Goal: Information Seeking & Learning: Learn about a topic

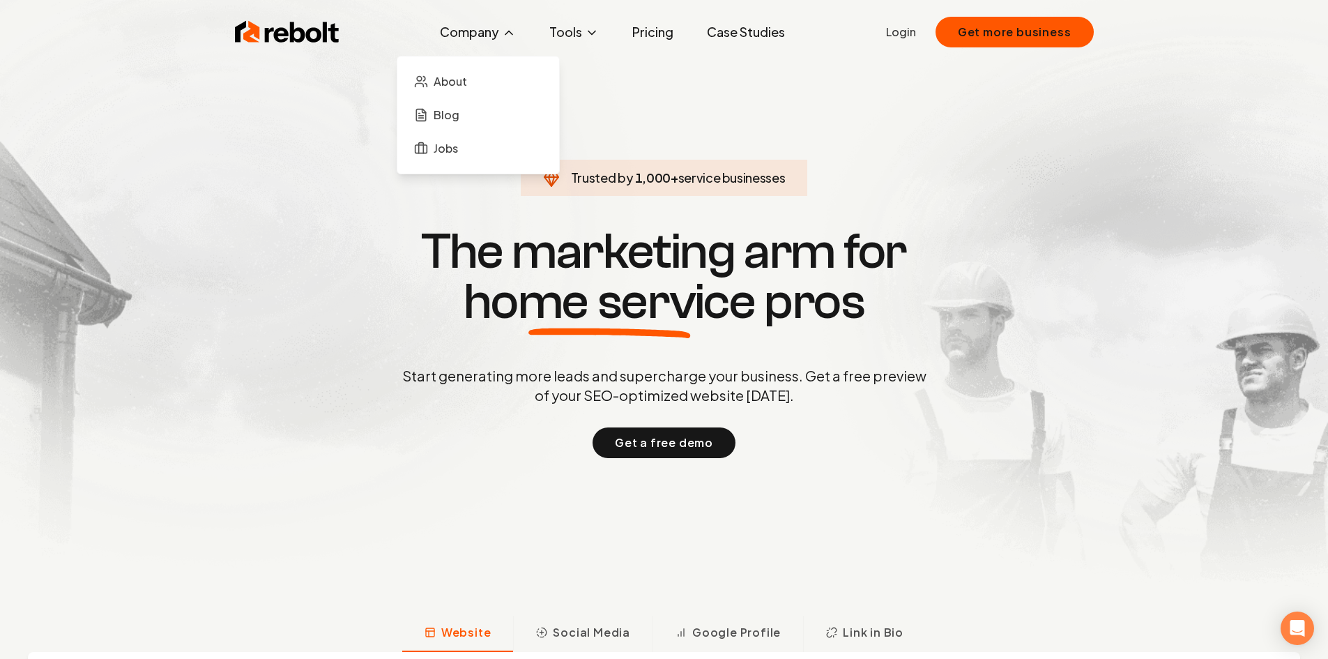
drag, startPoint x: 473, startPoint y: 26, endPoint x: 472, endPoint y: 36, distance: 9.1
click at [472, 36] on button "Company" at bounding box center [478, 32] width 98 height 28
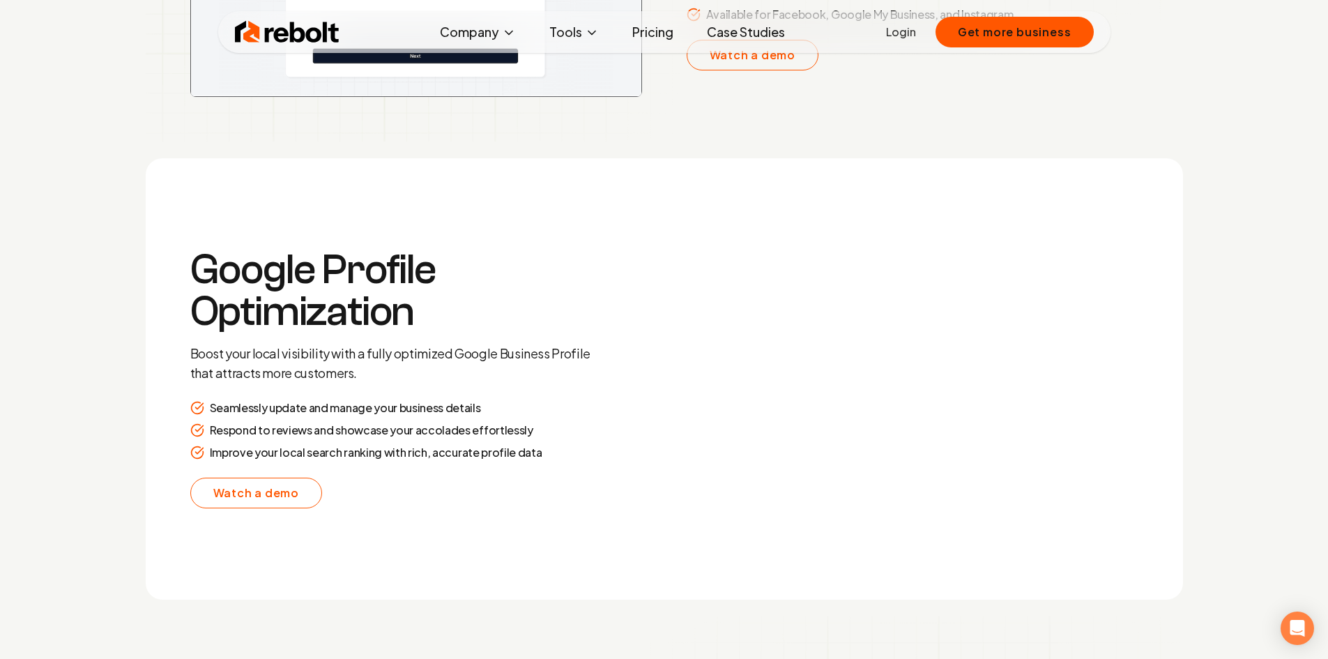
scroll to position [2370, 0]
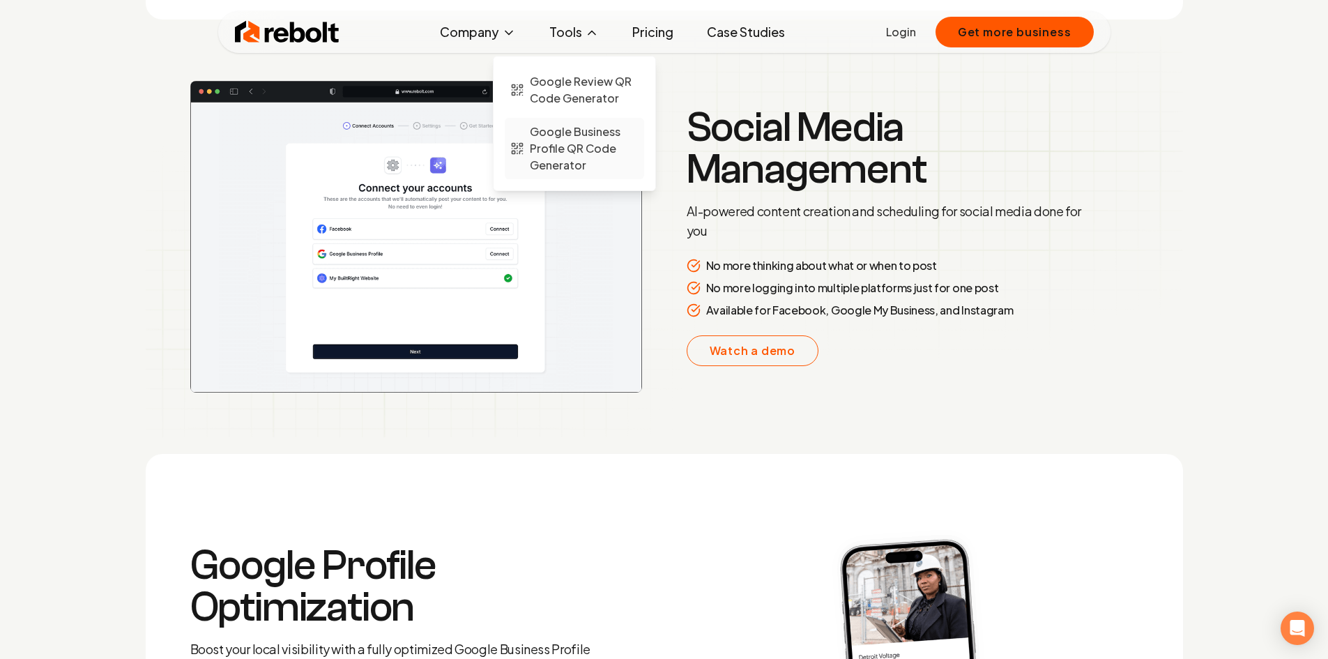
click at [583, 160] on span "Google Business Profile QR Code Generator" at bounding box center [584, 148] width 109 height 50
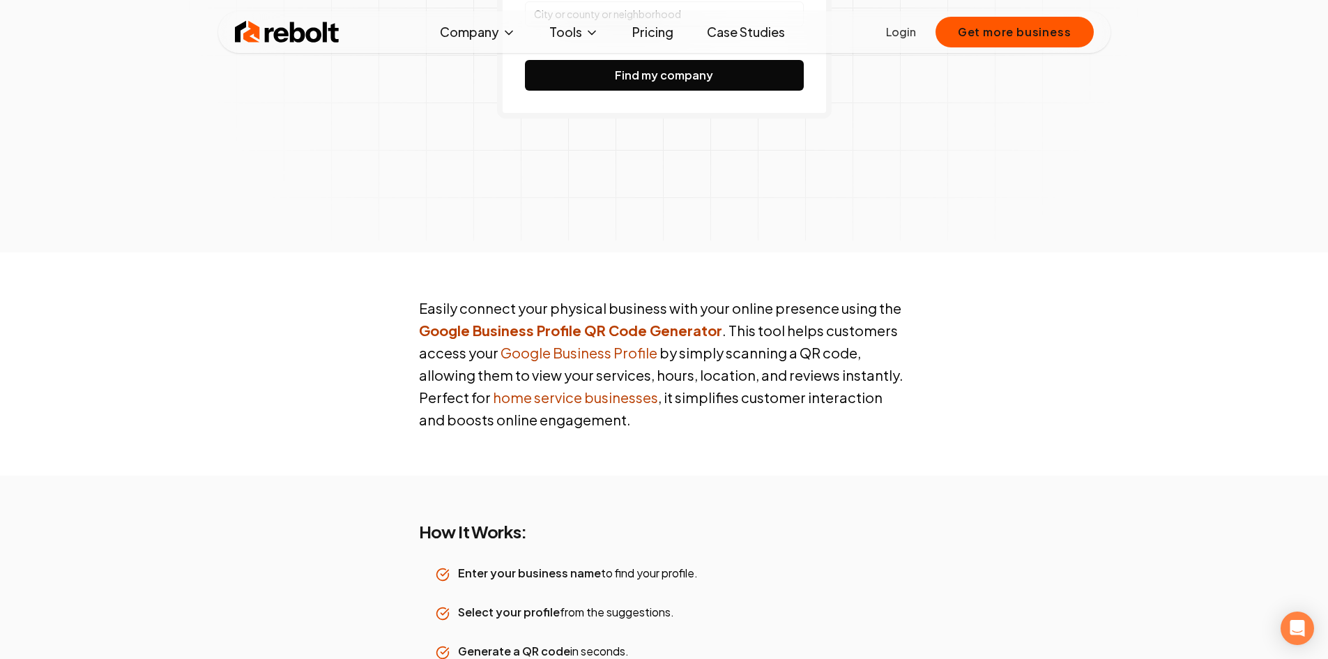
scroll to position [488, 0]
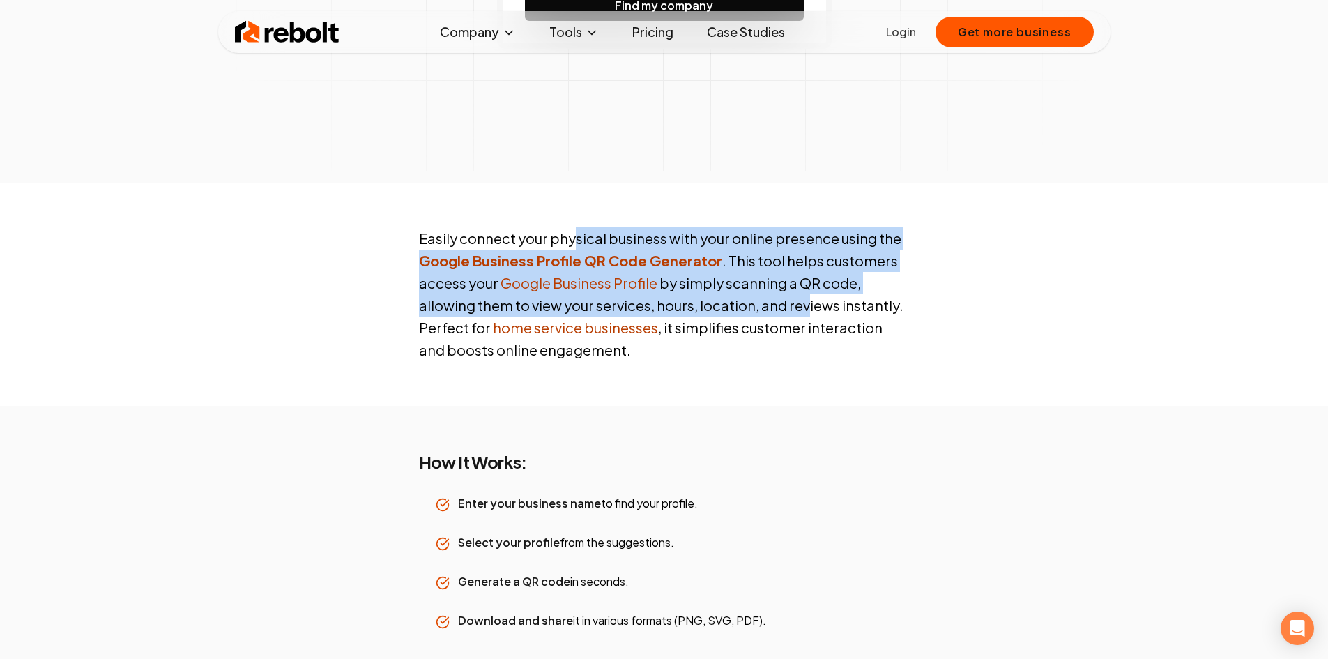
drag, startPoint x: 575, startPoint y: 246, endPoint x: 801, endPoint y: 308, distance: 234.8
click at [801, 308] on p "Easily connect your physical business with your online presence using the Googl…" at bounding box center [664, 294] width 491 height 134
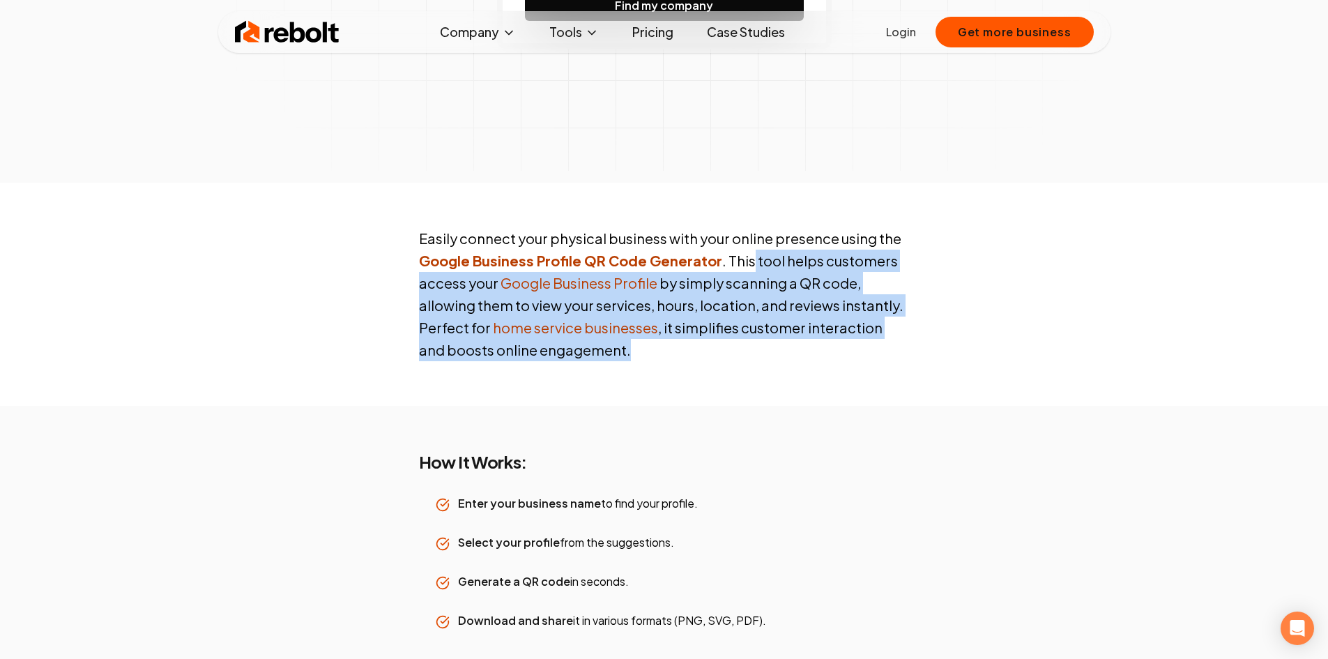
drag, startPoint x: 746, startPoint y: 266, endPoint x: 807, endPoint y: 362, distance: 114.1
click at [809, 363] on div "Easily connect your physical business with your online presence using the Googl…" at bounding box center [664, 294] width 535 height 223
click at [804, 360] on p "Easily connect your physical business with your online presence using the Googl…" at bounding box center [664, 294] width 491 height 134
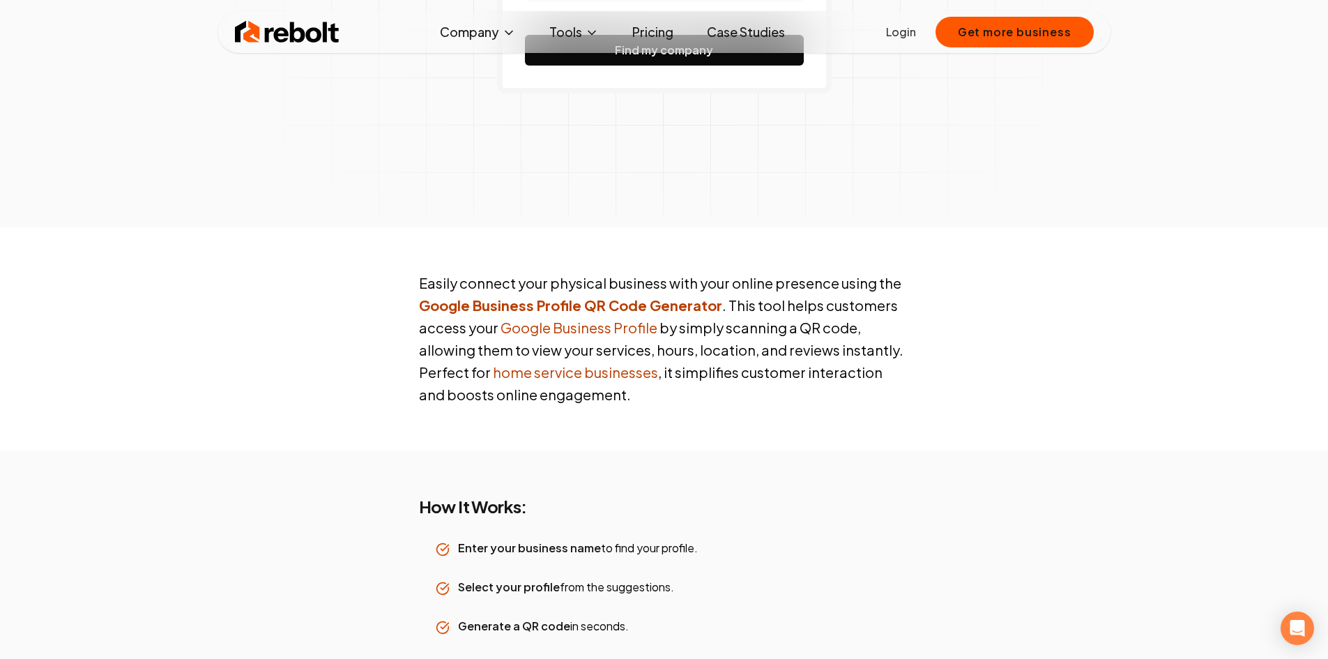
scroll to position [418, 0]
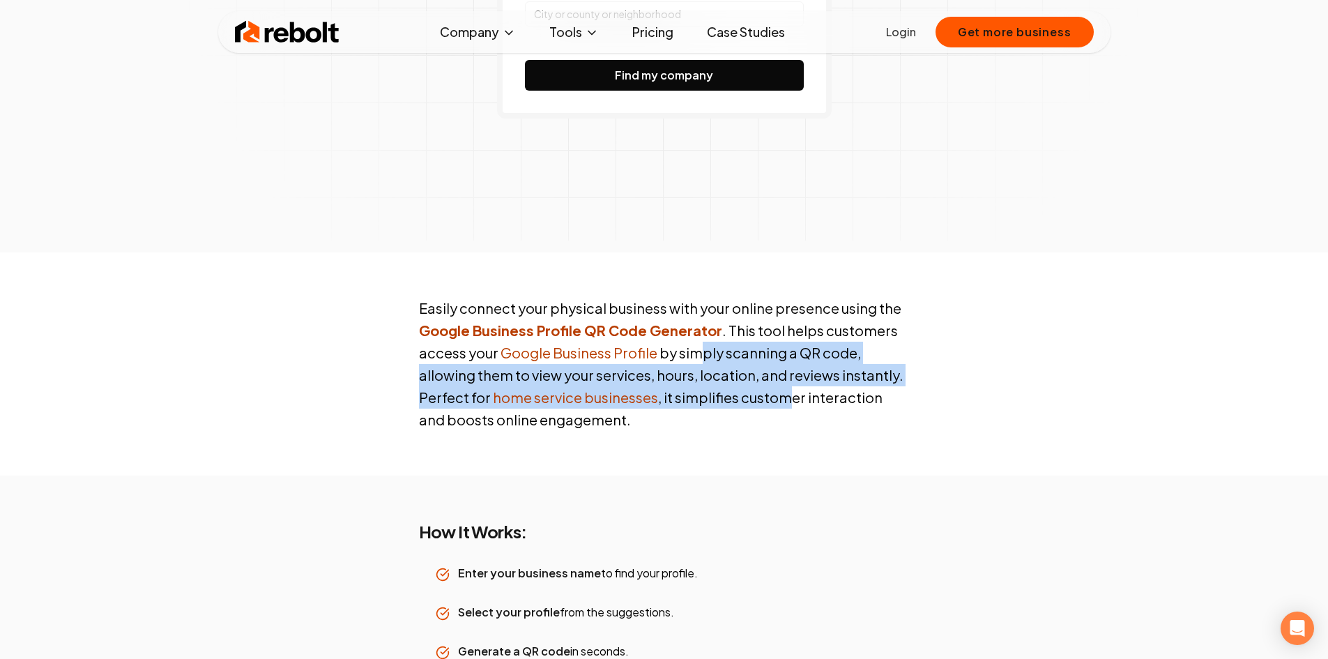
drag, startPoint x: 697, startPoint y: 360, endPoint x: 792, endPoint y: 404, distance: 104.8
click at [792, 404] on p "Easily connect your physical business with your online presence using the Googl…" at bounding box center [664, 364] width 491 height 134
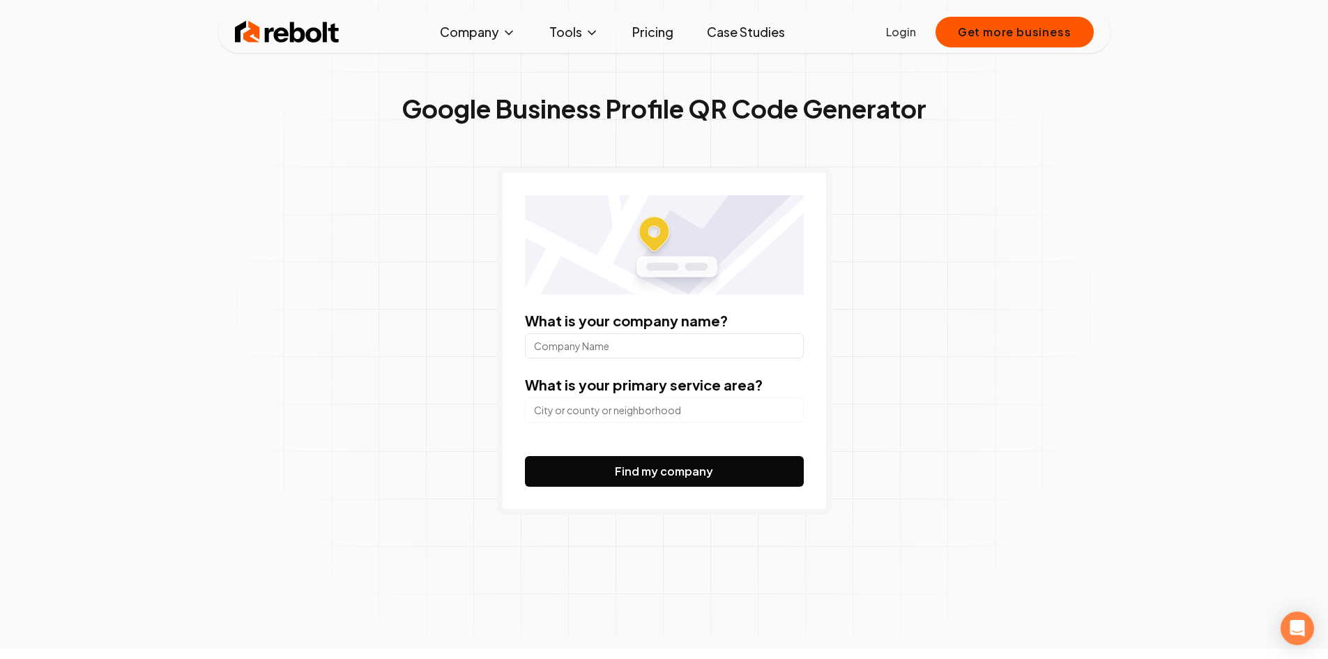
scroll to position [0, 0]
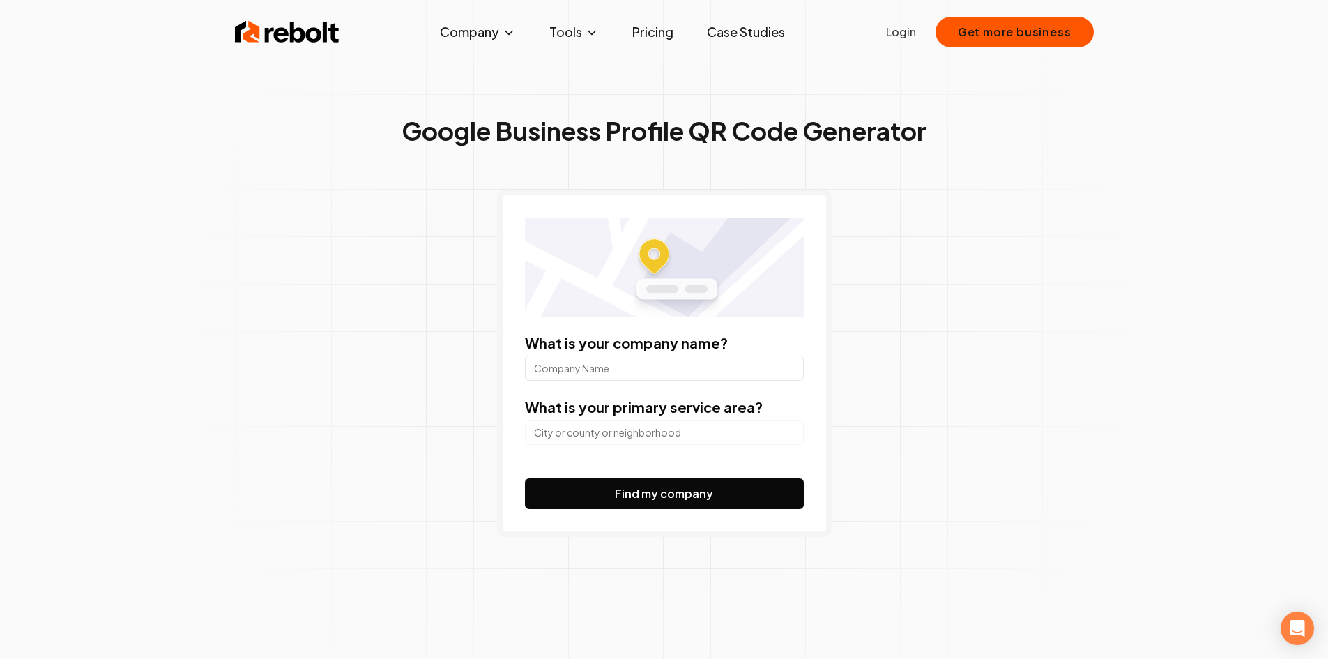
click at [691, 368] on input "What is your company name?" at bounding box center [664, 367] width 279 height 25
click at [622, 427] on input "search" at bounding box center [664, 432] width 279 height 25
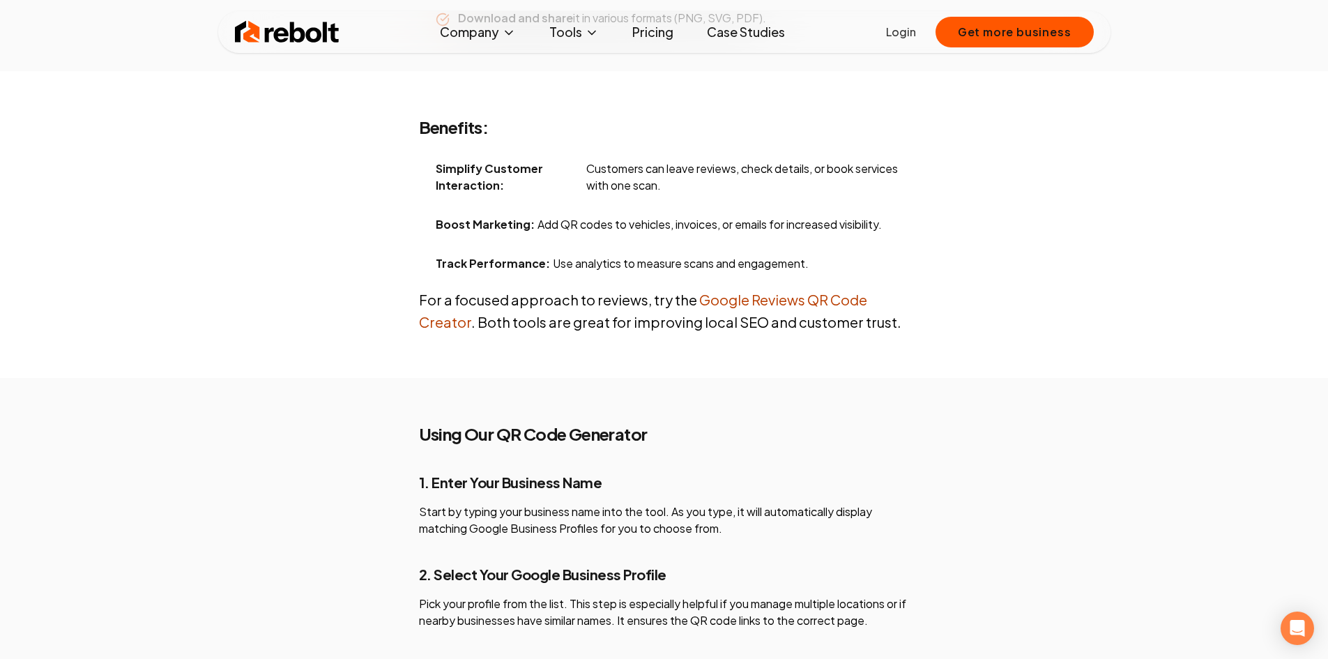
scroll to position [1045, 0]
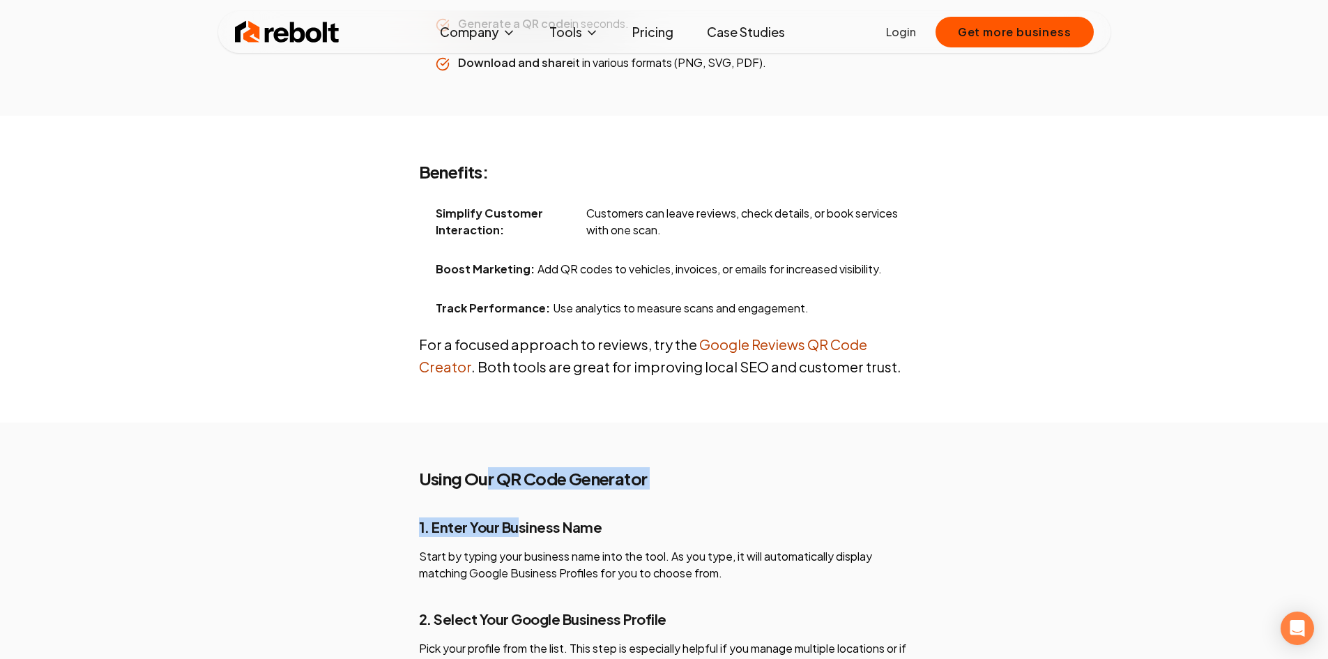
drag, startPoint x: 488, startPoint y: 476, endPoint x: 512, endPoint y: 531, distance: 60.2
click at [512, 532] on h3 "1. Enter Your Business Name" at bounding box center [664, 527] width 491 height 20
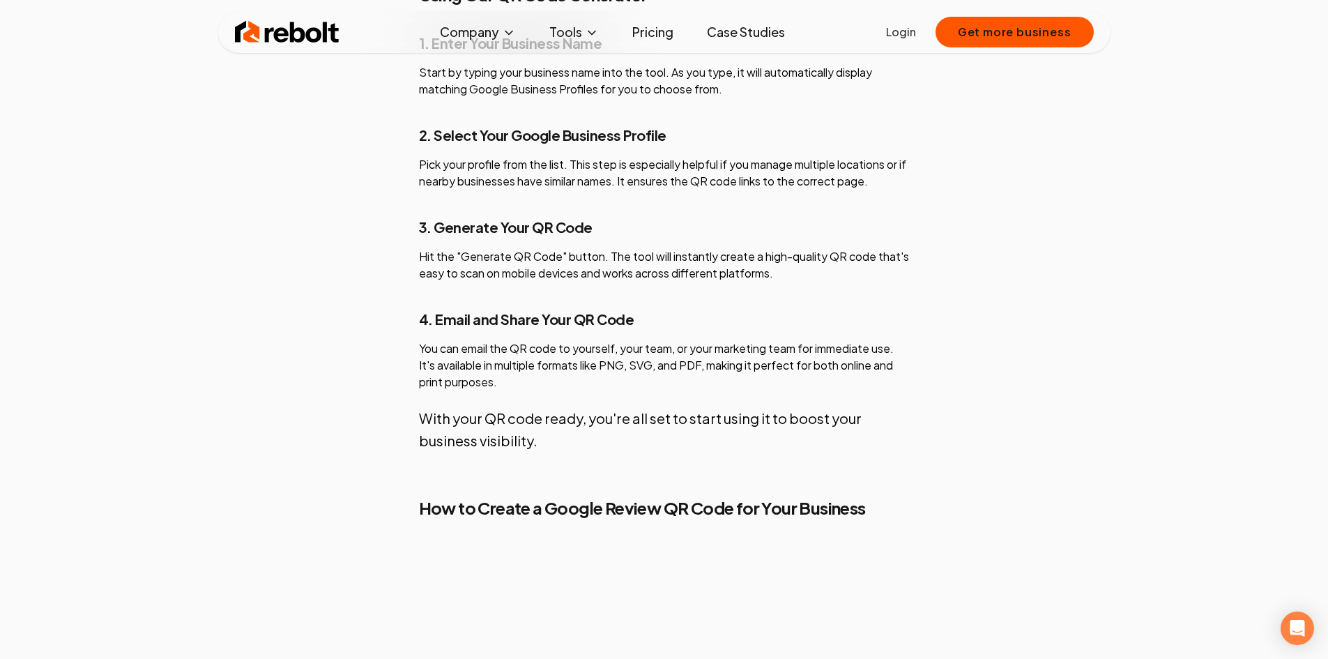
scroll to position [1533, 0]
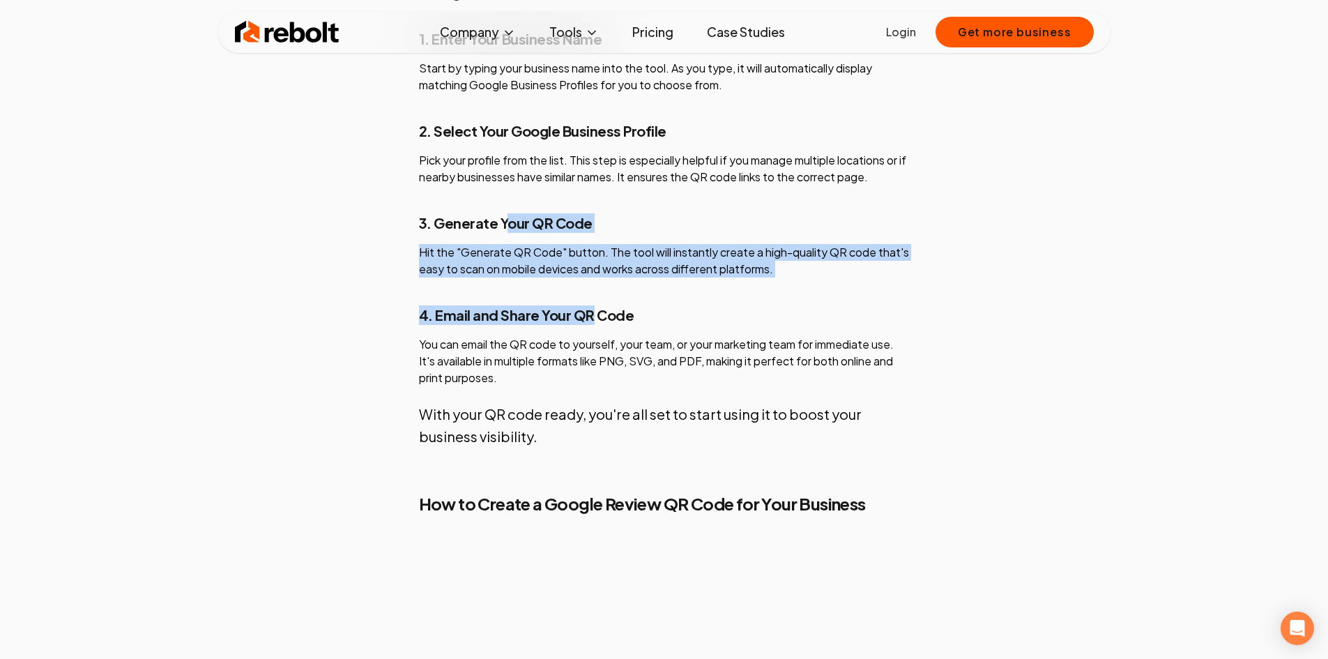
drag, startPoint x: 503, startPoint y: 222, endPoint x: 588, endPoint y: 279, distance: 102.3
drag, startPoint x: 682, startPoint y: 263, endPoint x: 804, endPoint y: 293, distance: 124.8
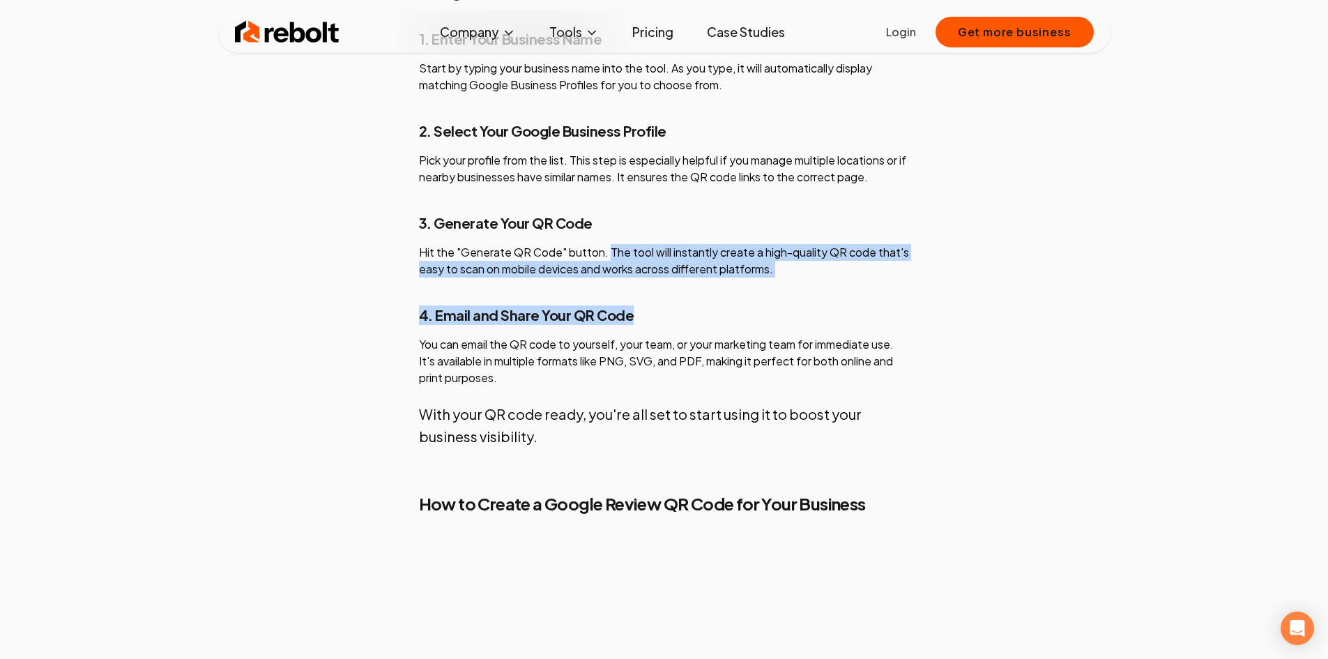
drag, startPoint x: 560, startPoint y: 274, endPoint x: 763, endPoint y: 303, distance: 205.6
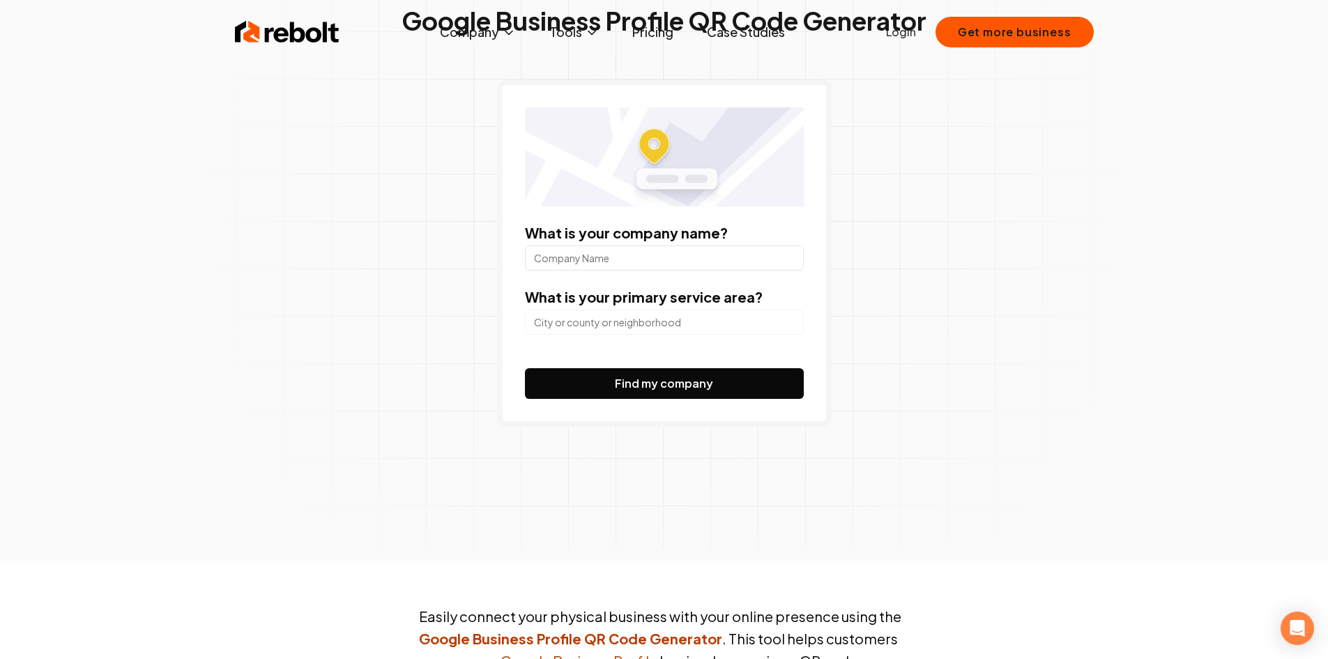
scroll to position [0, 0]
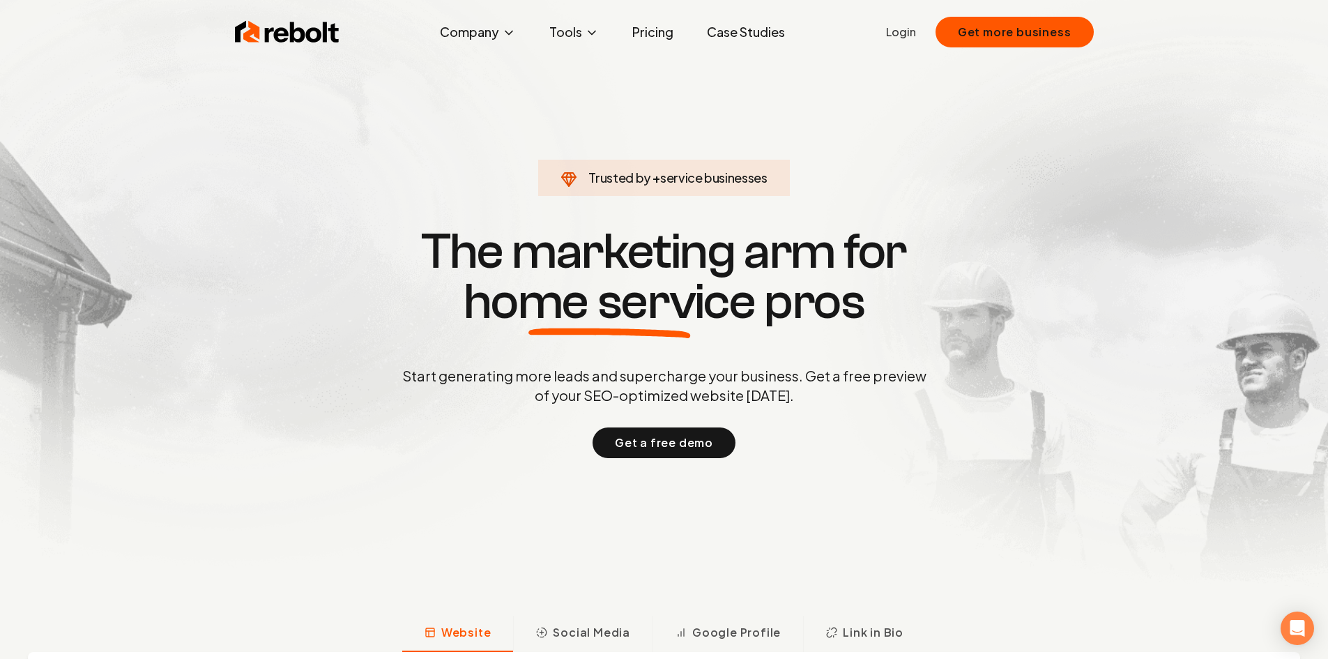
scroll to position [13, 0]
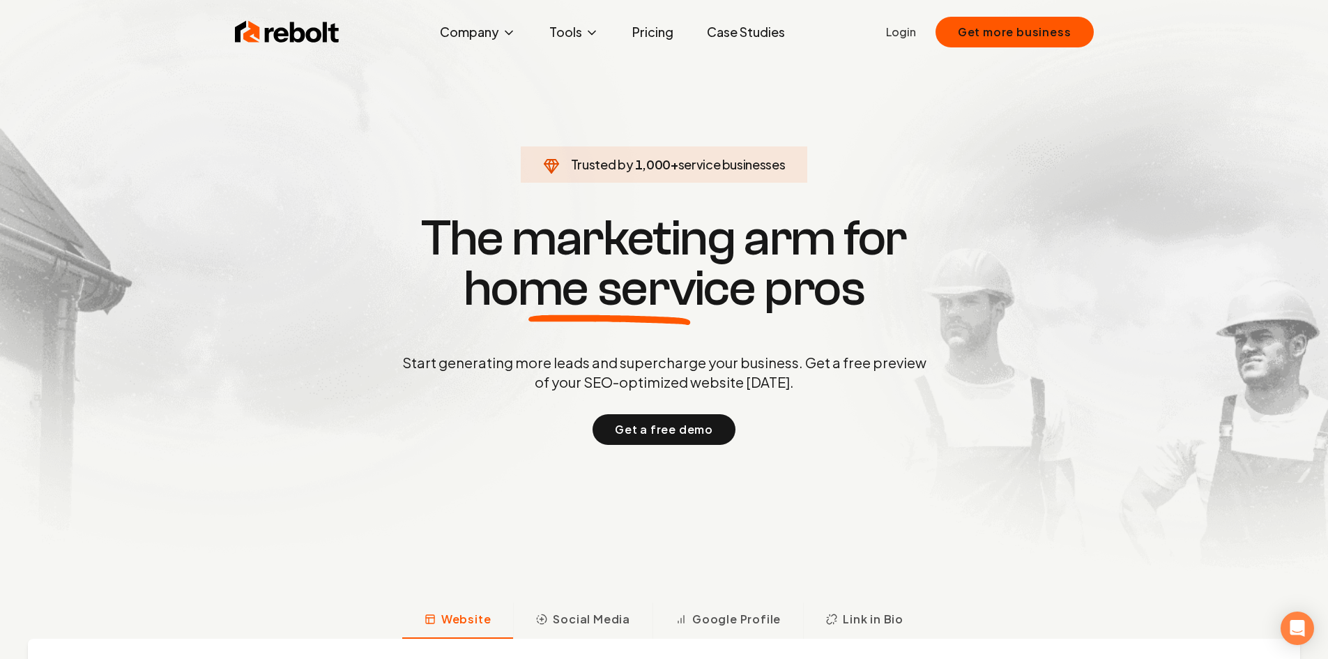
click at [761, 32] on link "Case Studies" at bounding box center [746, 32] width 100 height 28
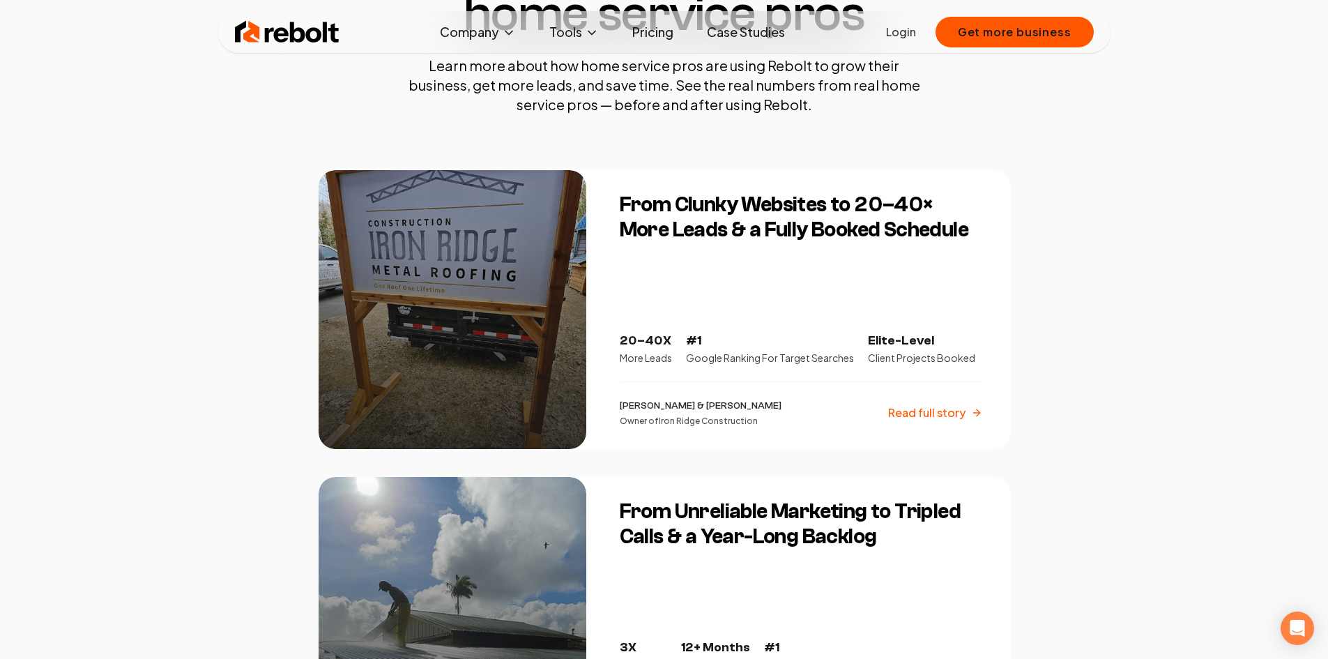
scroll to position [209, 0]
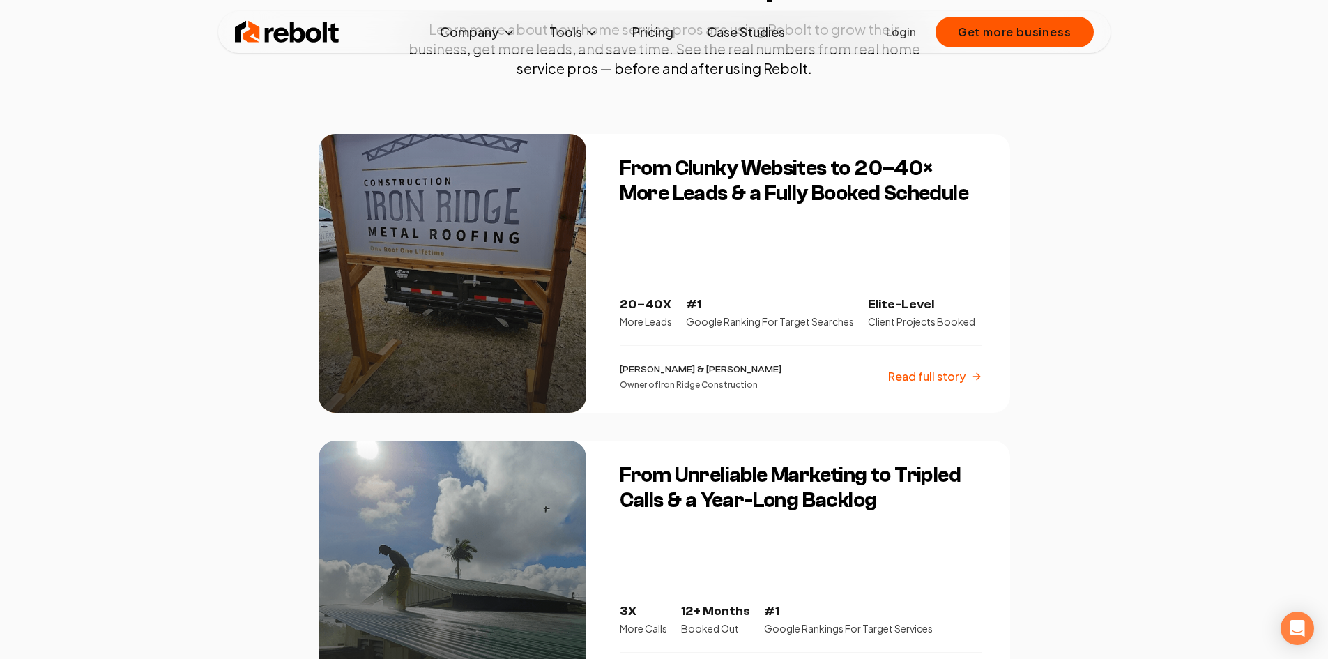
click at [432, 322] on div at bounding box center [453, 273] width 268 height 279
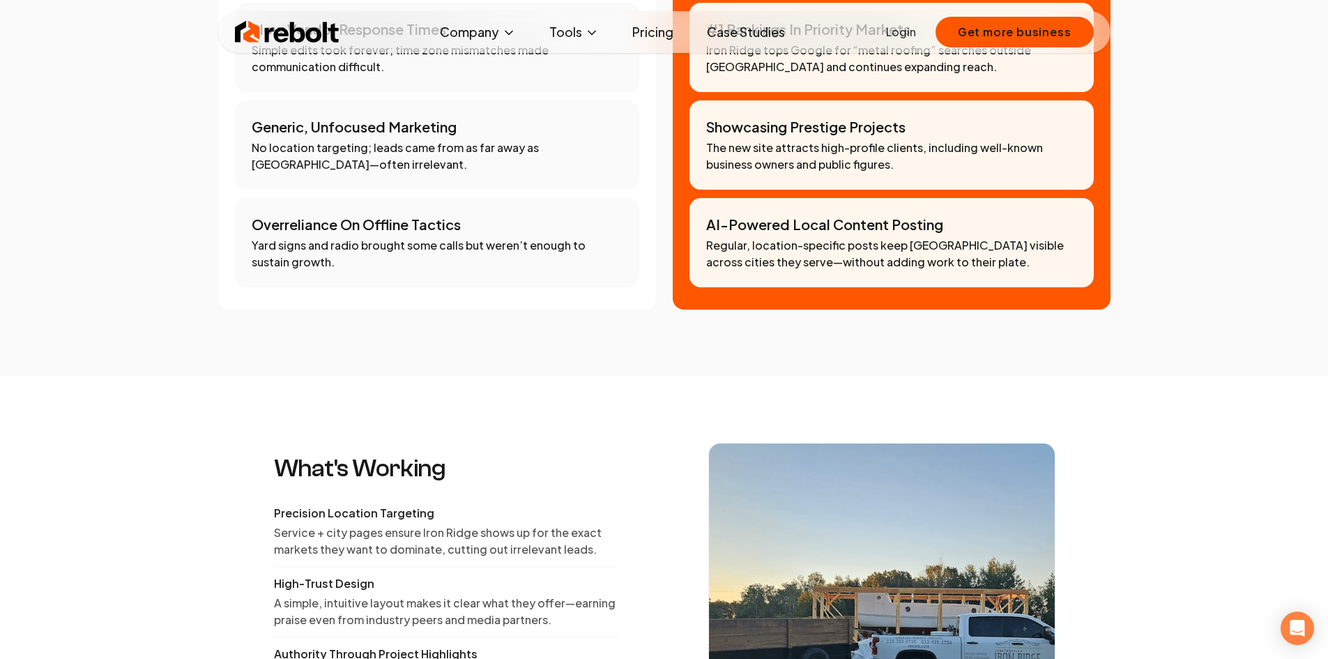
scroll to position [1045, 0]
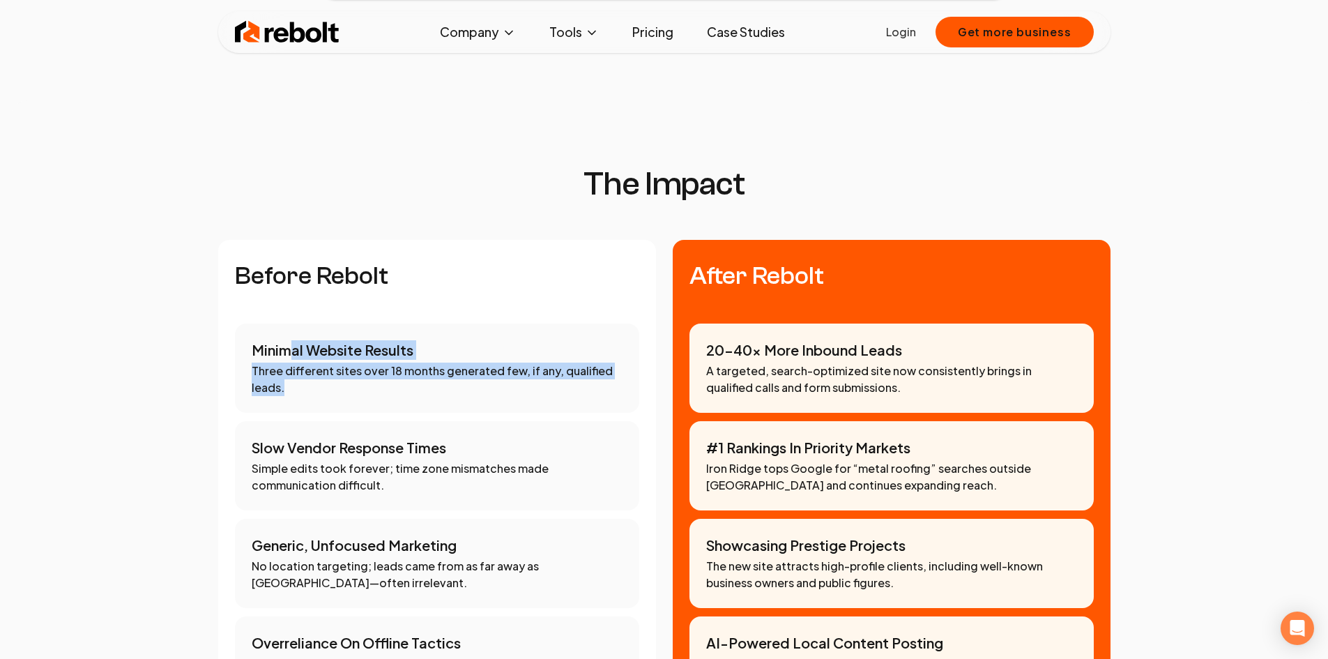
drag, startPoint x: 309, startPoint y: 331, endPoint x: 408, endPoint y: 370, distance: 107.0
click at [408, 370] on div "Minimal Website Results Three different sites over 18 months generated few, if …" at bounding box center [437, 367] width 404 height 89
click at [408, 370] on p "Three different sites over 18 months generated few, if any, qualified leads." at bounding box center [437, 378] width 371 height 33
drag, startPoint x: 404, startPoint y: 357, endPoint x: 498, endPoint y: 369, distance: 94.2
click at [496, 369] on p "Three different sites over 18 months generated few, if any, qualified leads." at bounding box center [437, 378] width 371 height 33
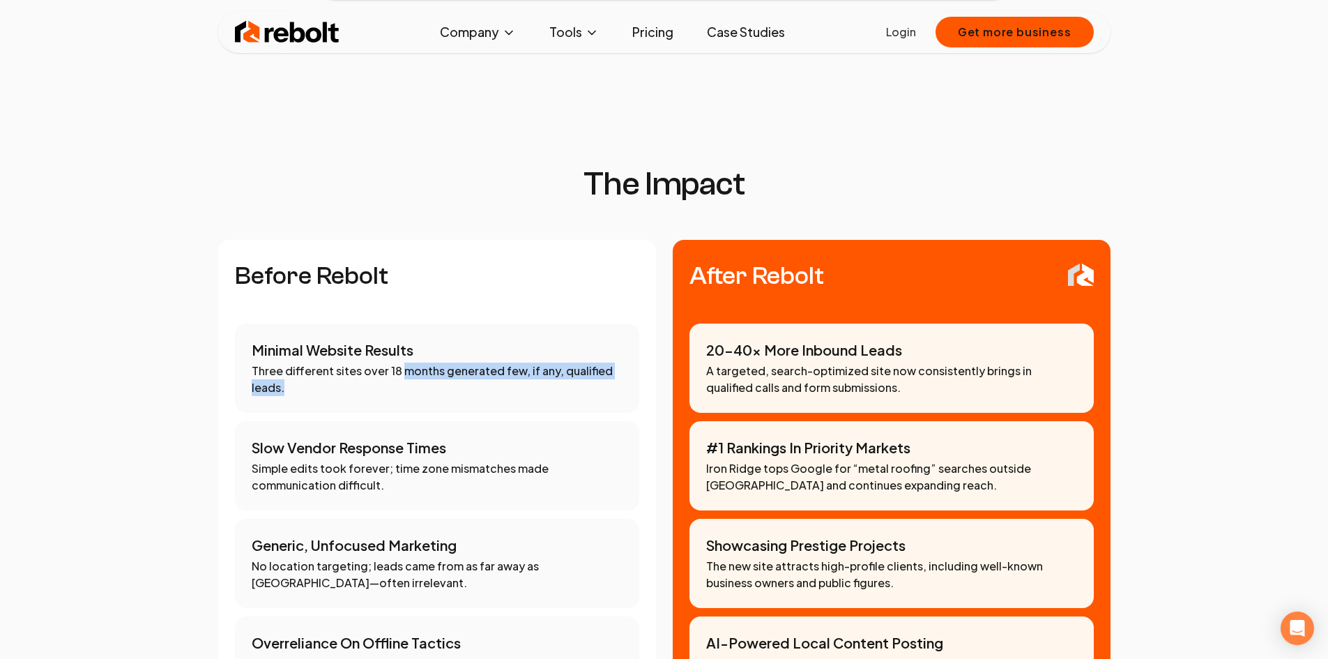
click at [498, 369] on p "Three different sites over 18 months generated few, if any, qualified leads." at bounding box center [437, 378] width 371 height 33
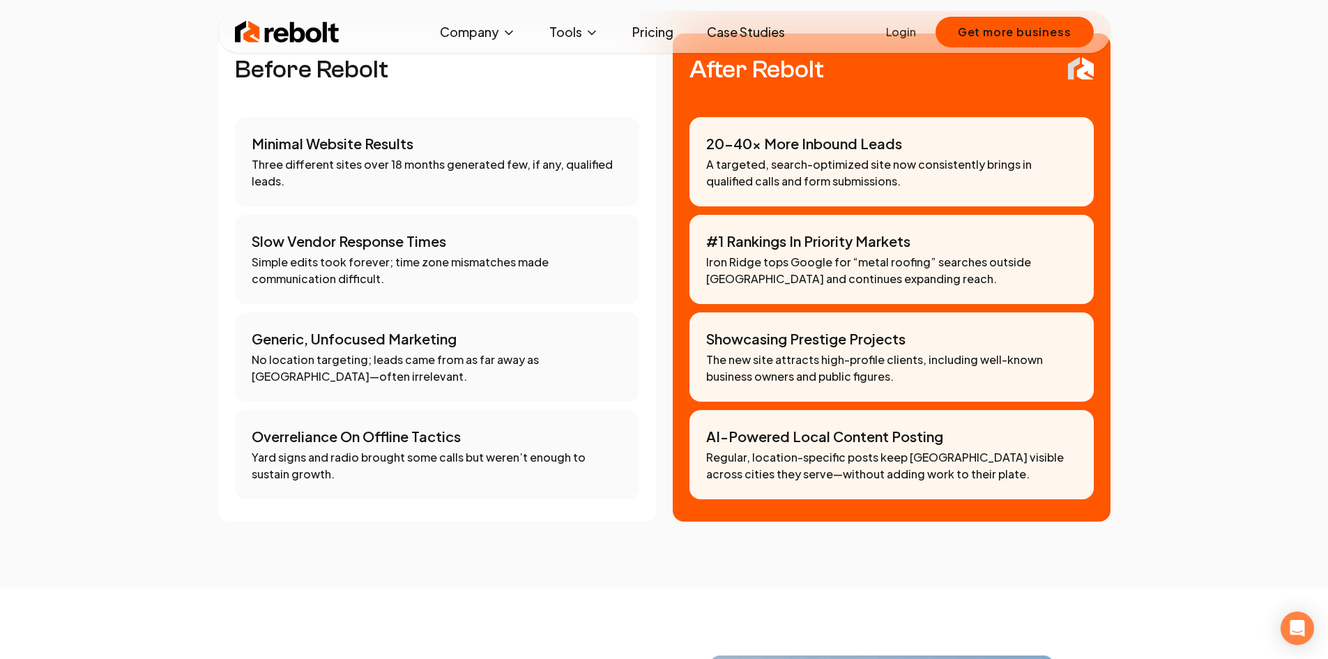
scroll to position [1254, 0]
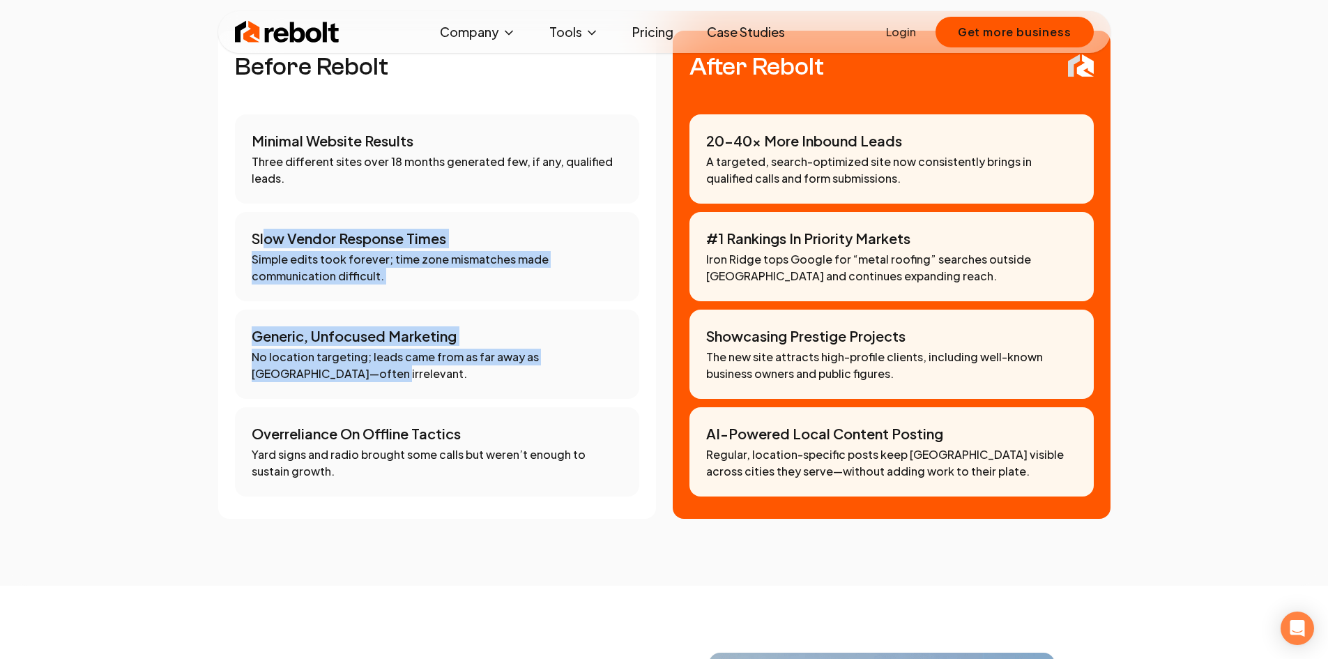
drag, startPoint x: 293, startPoint y: 223, endPoint x: 447, endPoint y: 353, distance: 202.3
click at [452, 353] on div "Minimal Website Results Three different sites over 18 months generated few, if …" at bounding box center [437, 305] width 404 height 382
click at [378, 376] on div "Generic, Unfocused Marketing No location targeting; leads came from as far away…" at bounding box center [437, 353] width 404 height 89
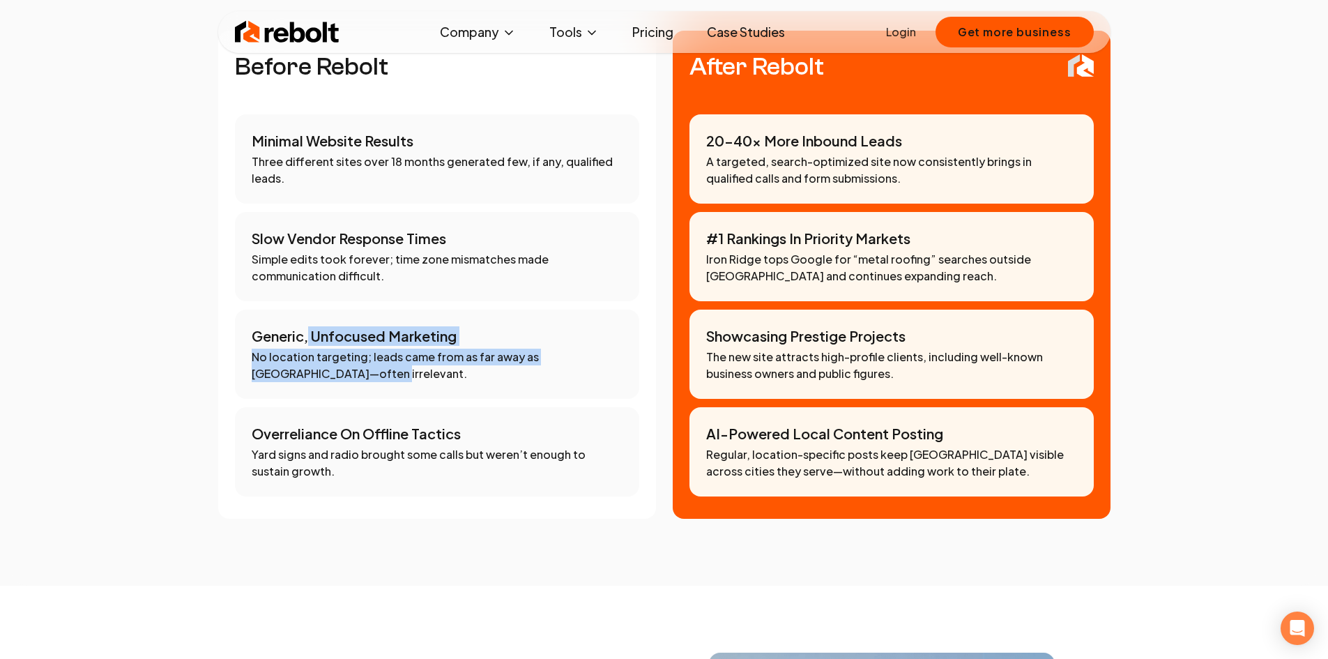
drag, startPoint x: 313, startPoint y: 324, endPoint x: 397, endPoint y: 360, distance: 91.5
click at [397, 360] on div "Generic, Unfocused Marketing No location targeting; leads came from as far away…" at bounding box center [437, 353] width 404 height 89
click at [397, 360] on p "No location targeting; leads came from as far away as Canada—often irrelevant." at bounding box center [437, 364] width 371 height 33
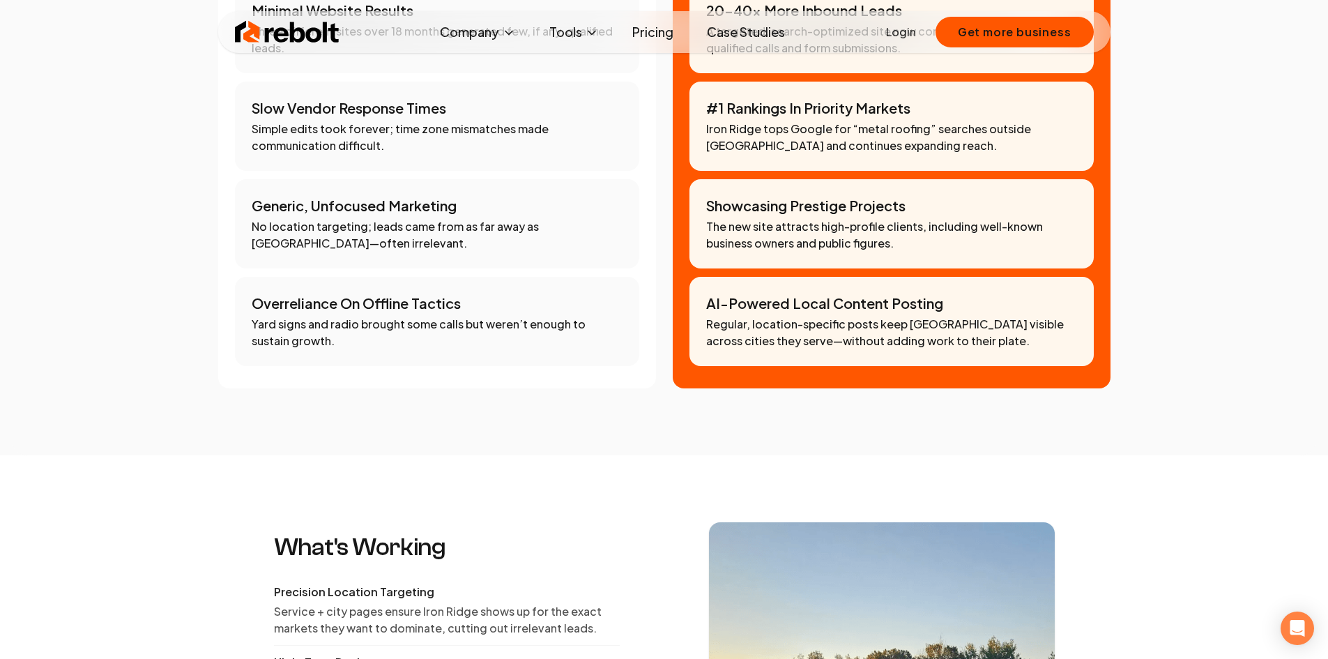
scroll to position [1394, 0]
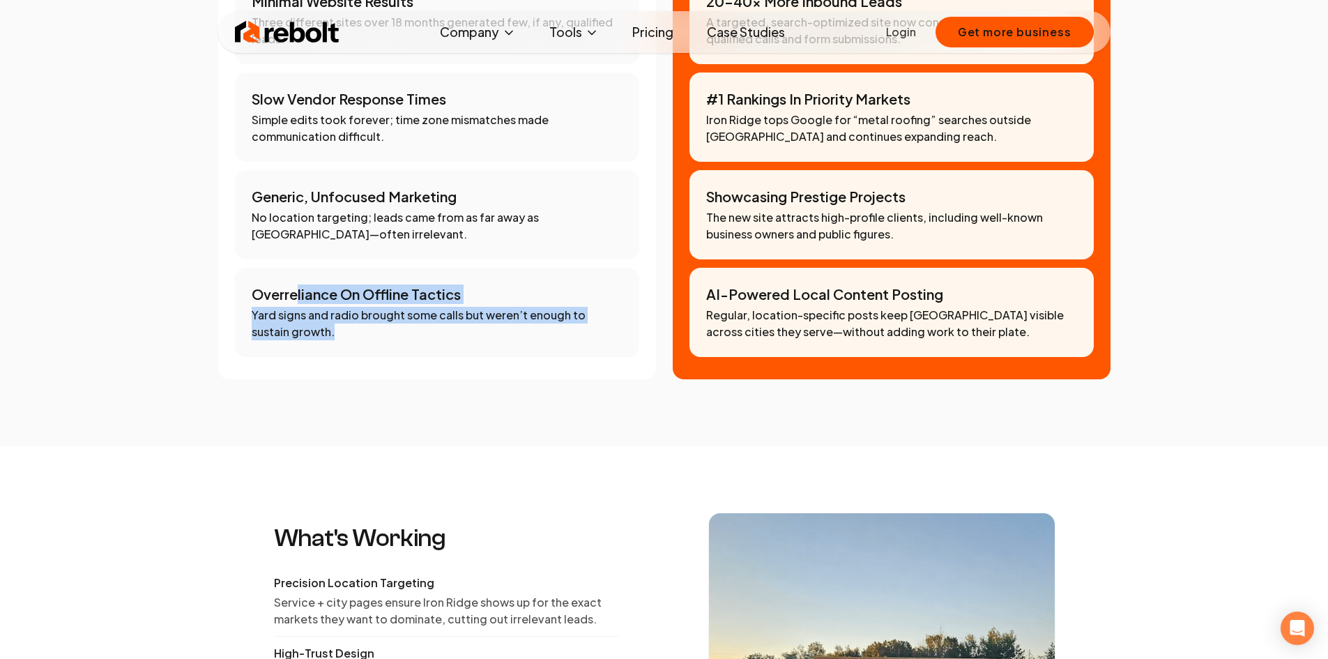
drag, startPoint x: 314, startPoint y: 281, endPoint x: 430, endPoint y: 333, distance: 127.6
click at [430, 333] on div "Overreliance On Offline Tactics Yard signs and radio brought some calls but wer…" at bounding box center [437, 312] width 404 height 89
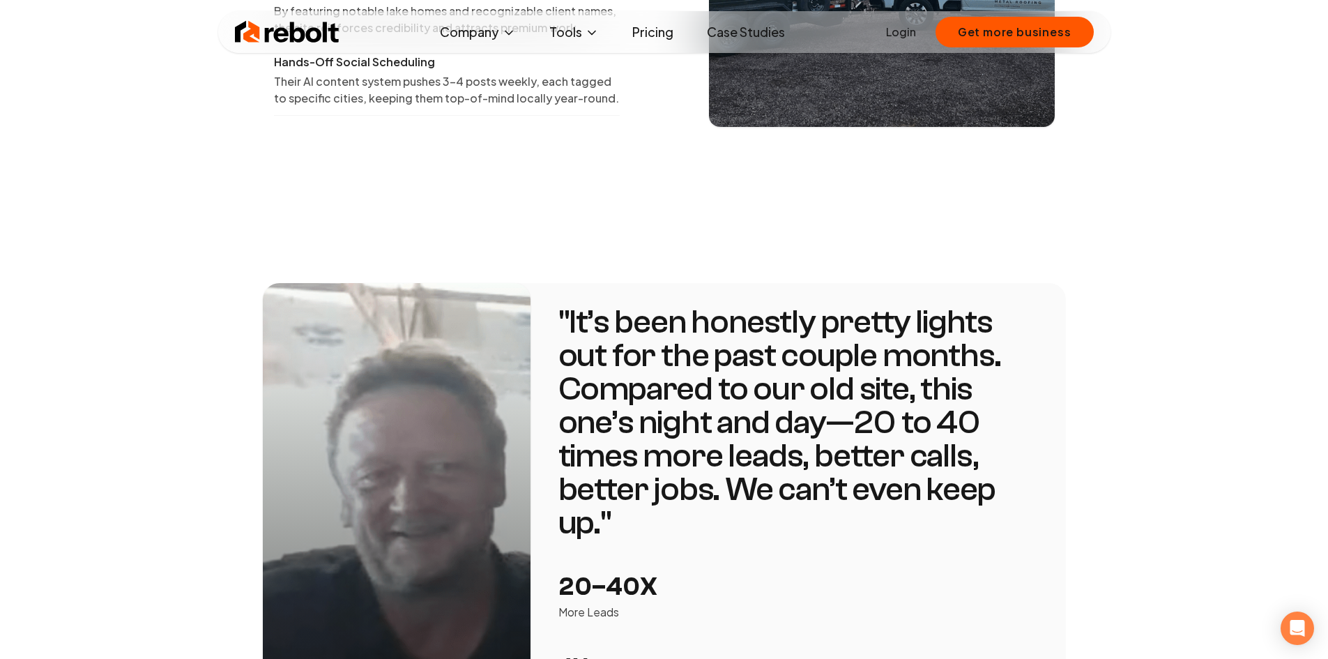
scroll to position [1882, 0]
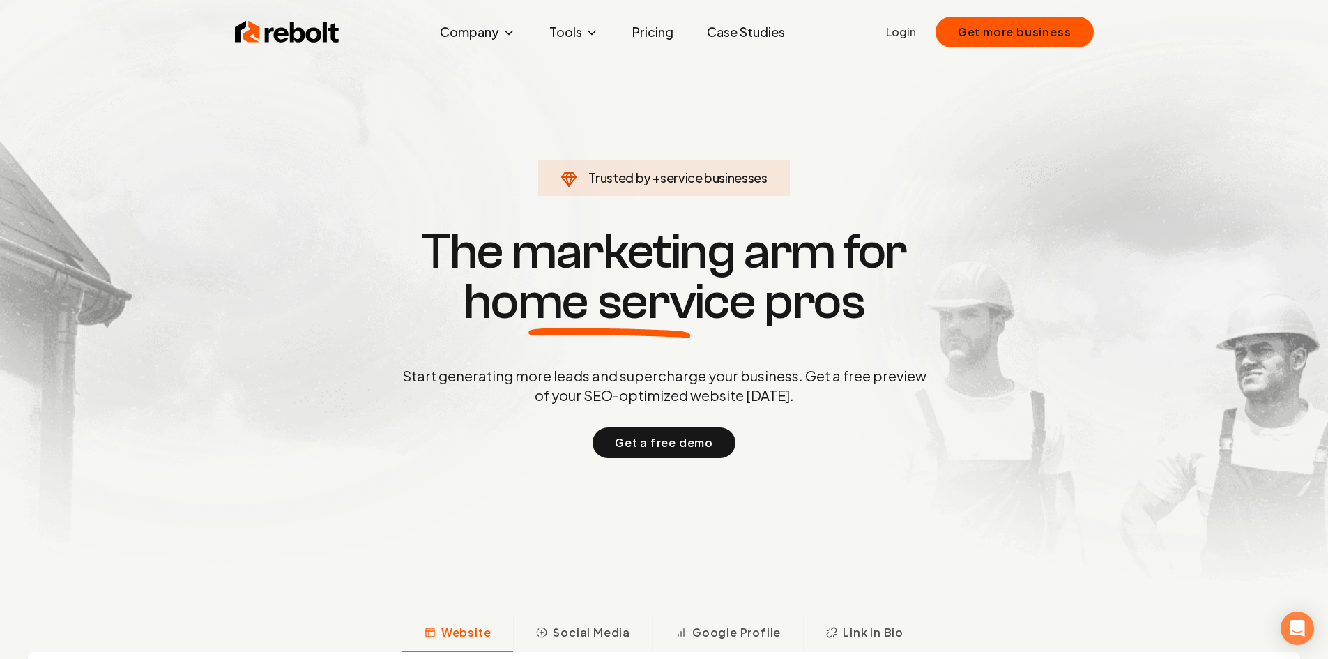
scroll to position [1, 0]
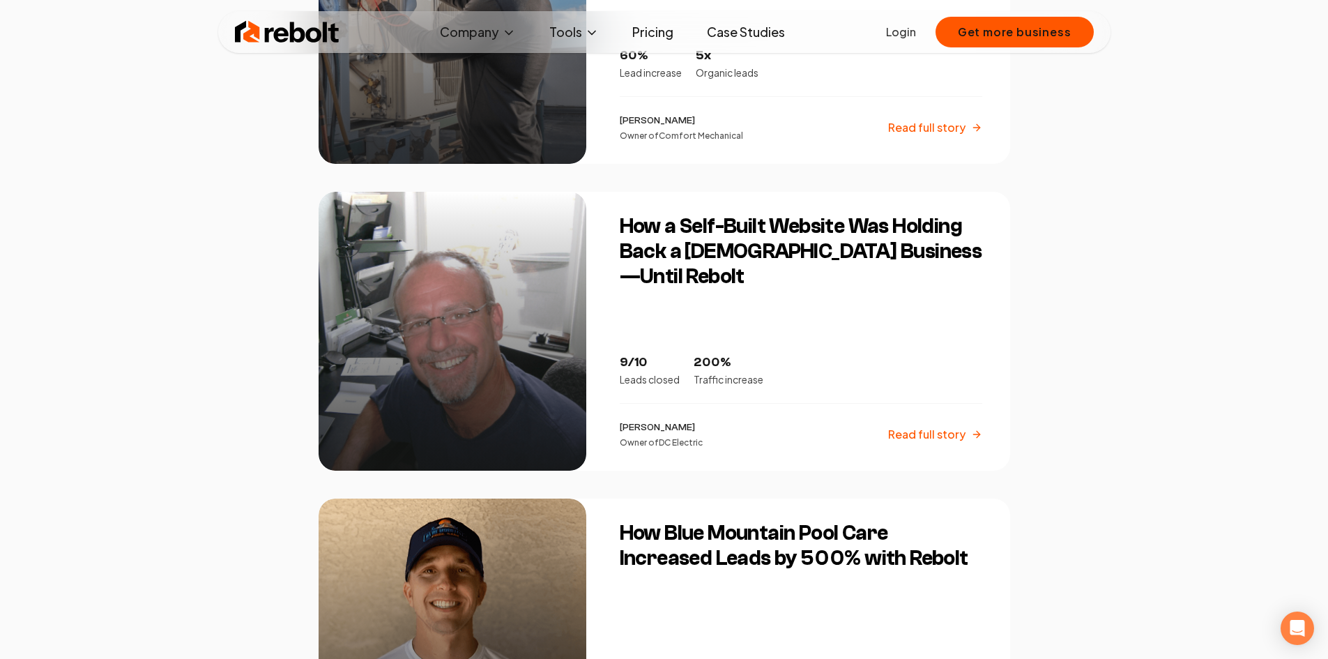
scroll to position [1394, 0]
